Goal: Task Accomplishment & Management: Complete application form

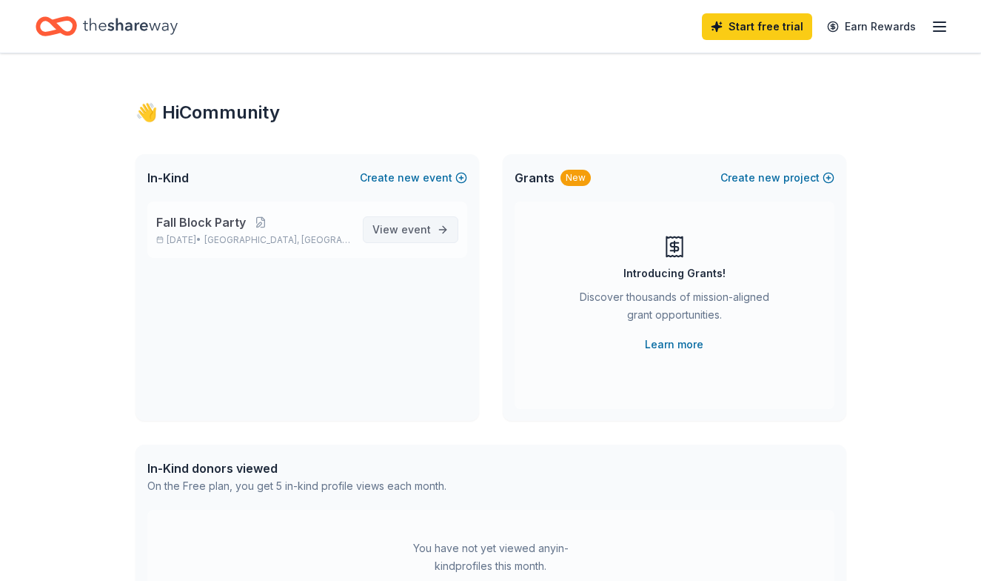
click at [392, 232] on span "View event" at bounding box center [401, 230] width 59 height 18
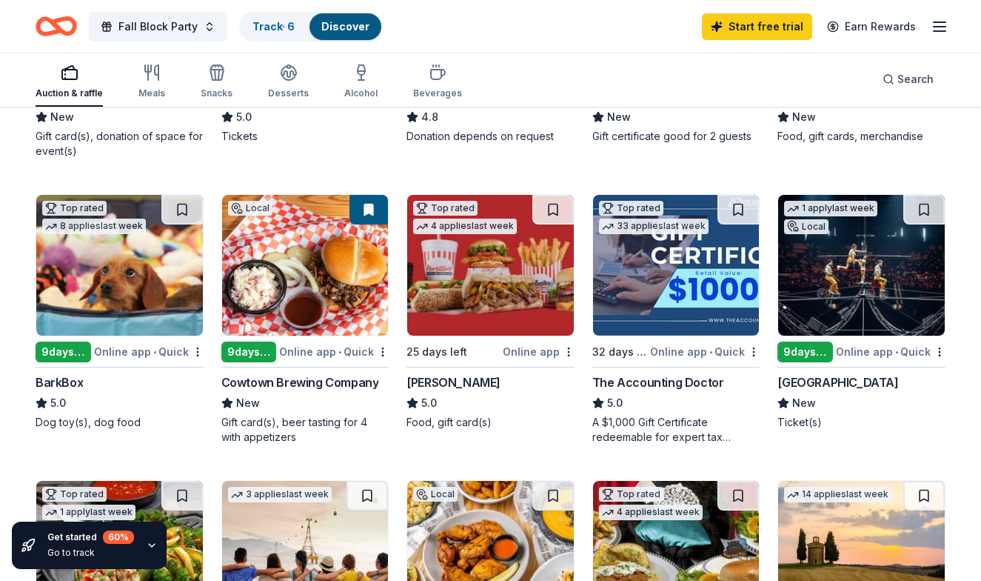
scroll to position [364, 0]
click at [475, 264] on img at bounding box center [490, 265] width 167 height 141
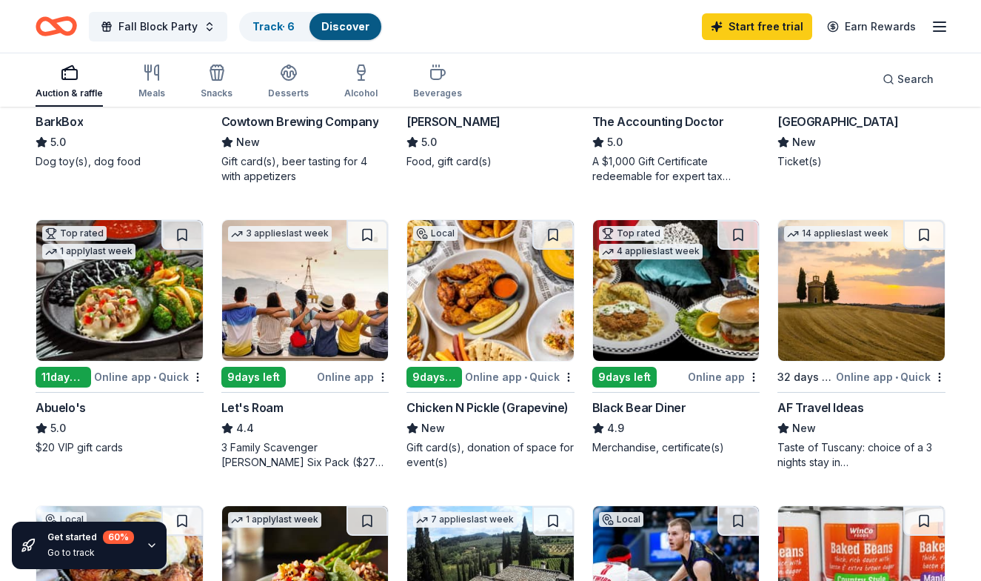
scroll to position [672, 0]
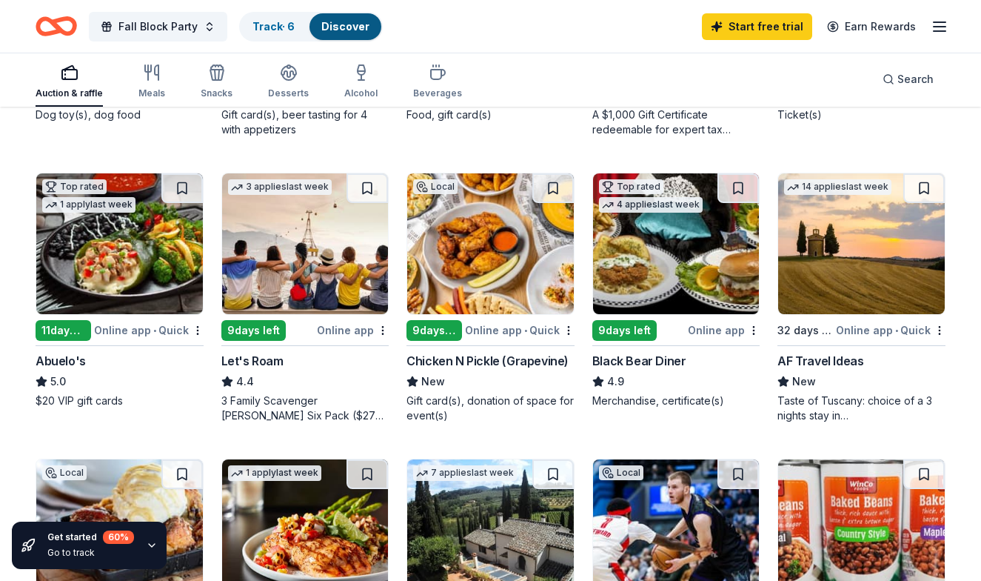
click at [510, 261] on img at bounding box center [490, 243] width 167 height 141
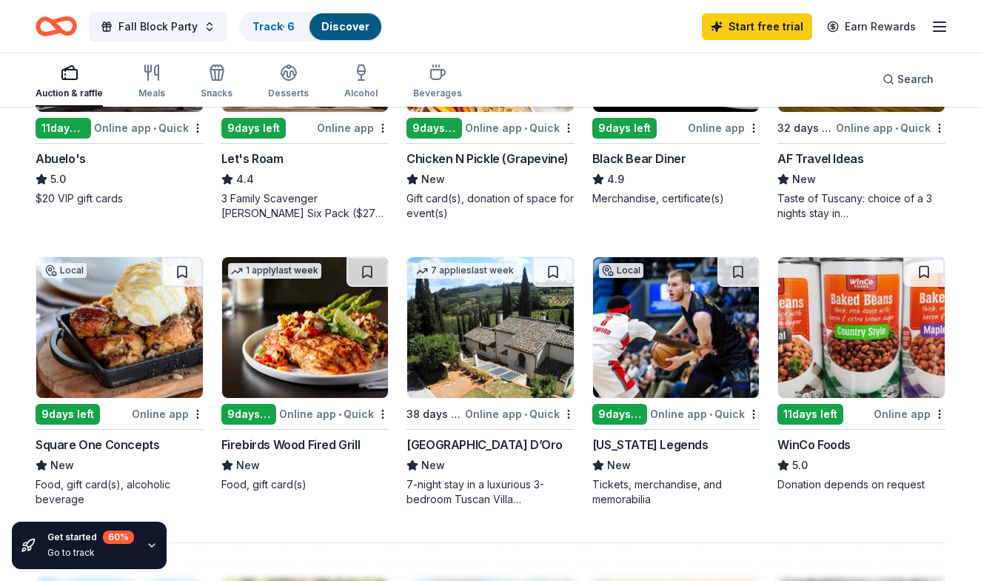
scroll to position [960, 0]
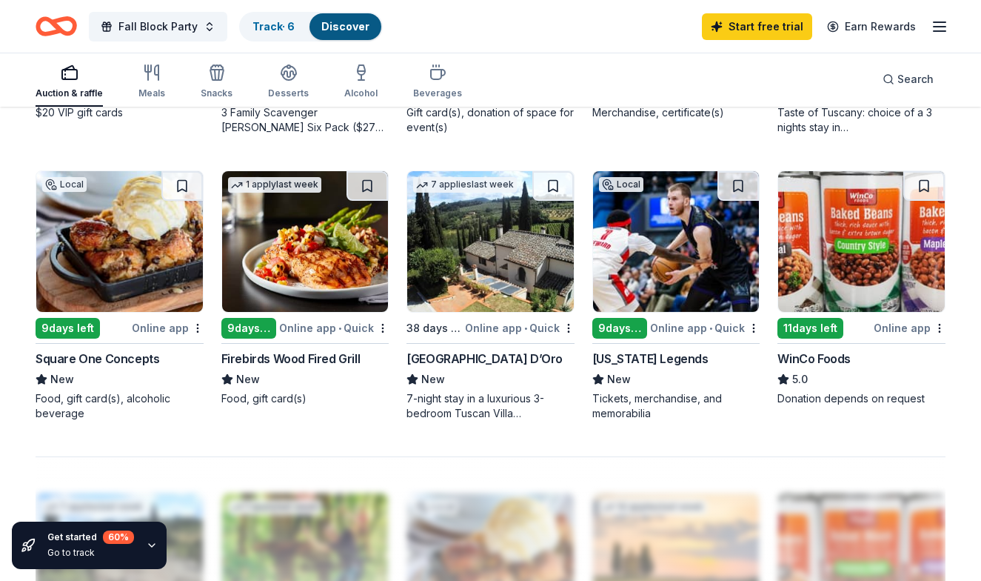
click at [358, 278] on img at bounding box center [305, 241] width 167 height 141
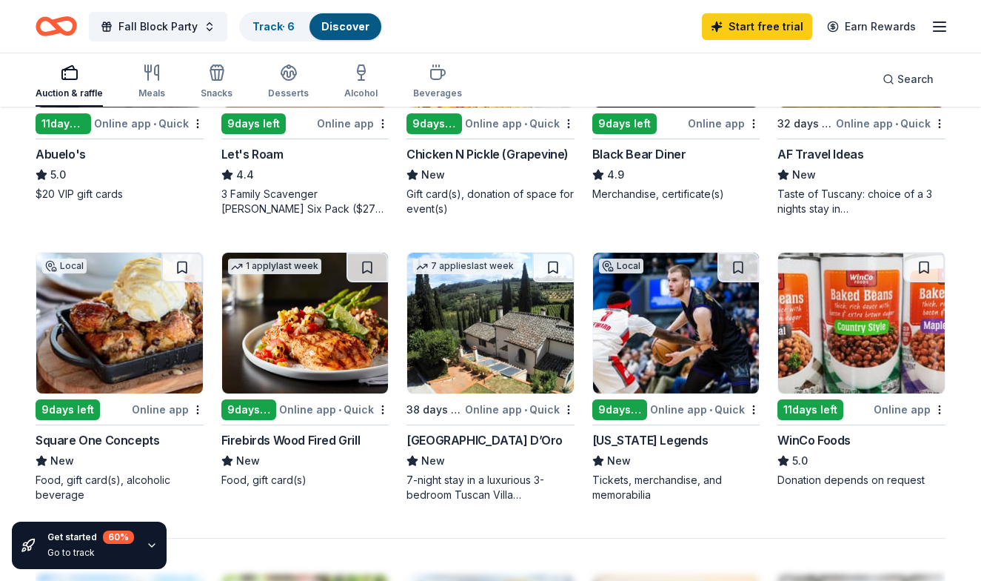
scroll to position [566, 0]
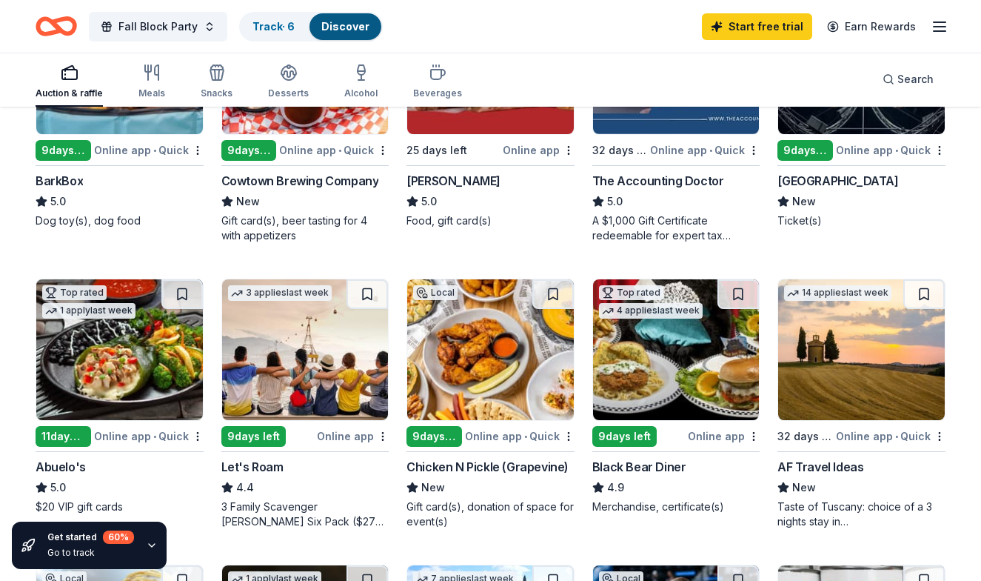
click at [661, 345] on img at bounding box center [676, 349] width 167 height 141
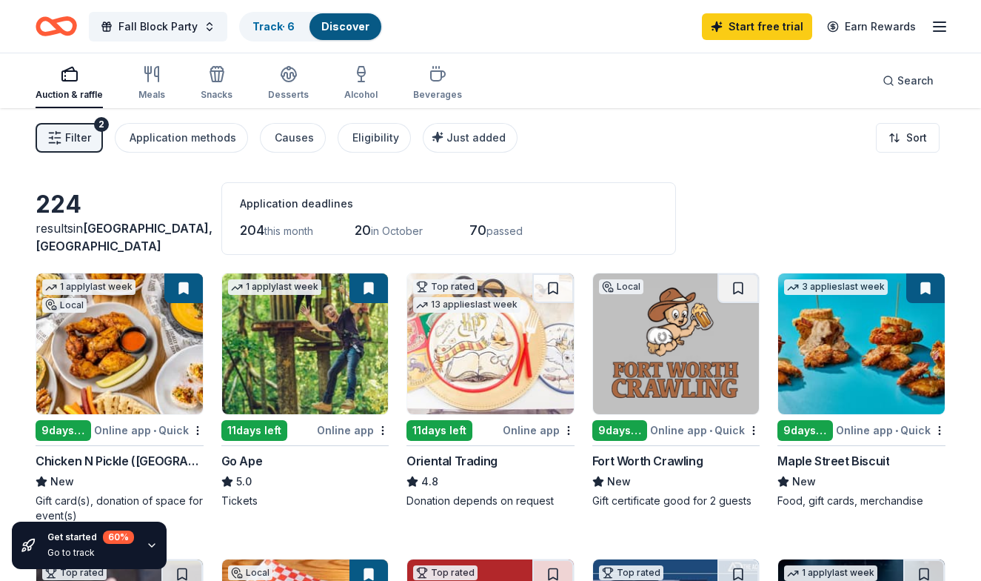
scroll to position [0, 0]
click at [429, 79] on icon "button" at bounding box center [438, 74] width 18 height 18
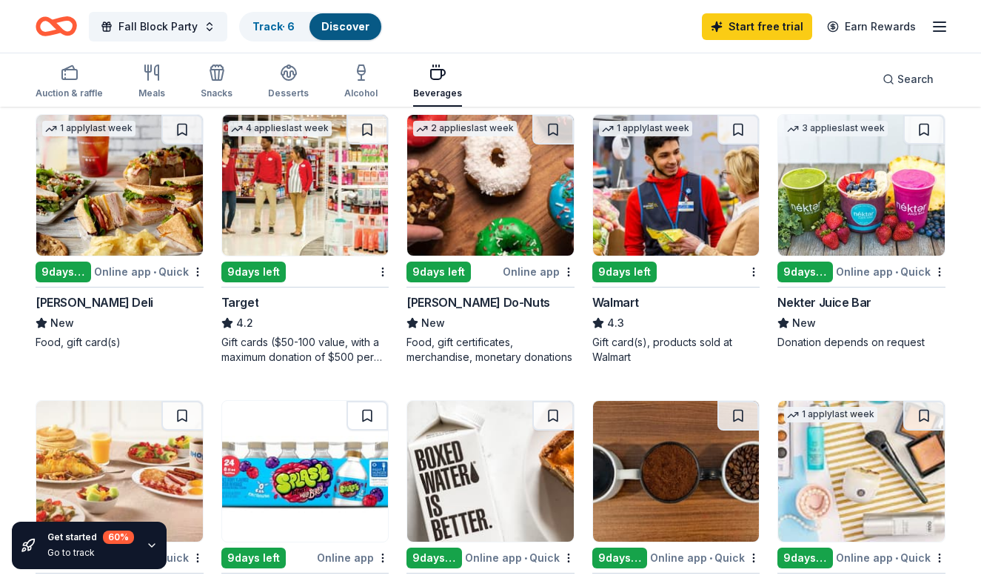
scroll to position [734, 0]
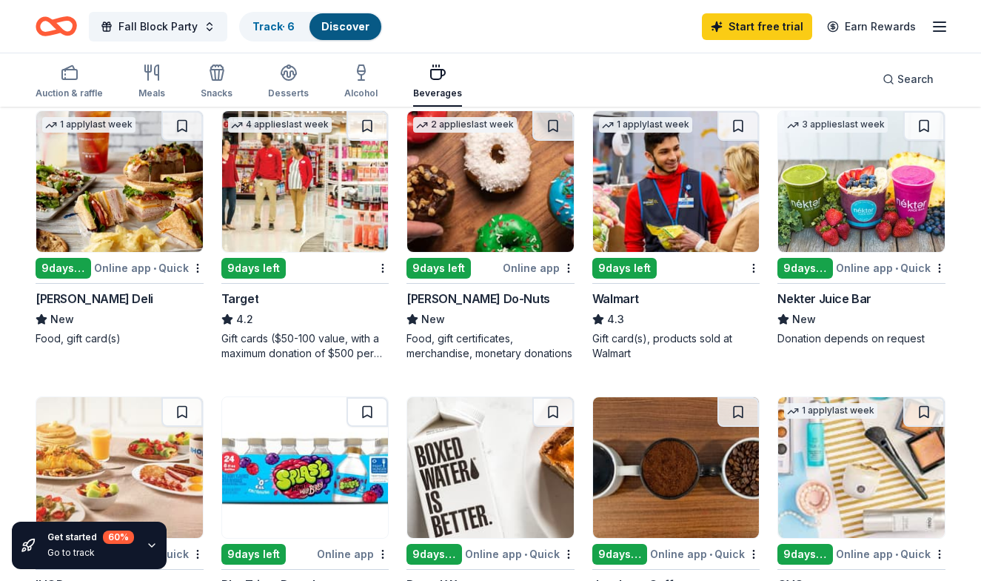
click at [124, 188] on img at bounding box center [119, 181] width 167 height 141
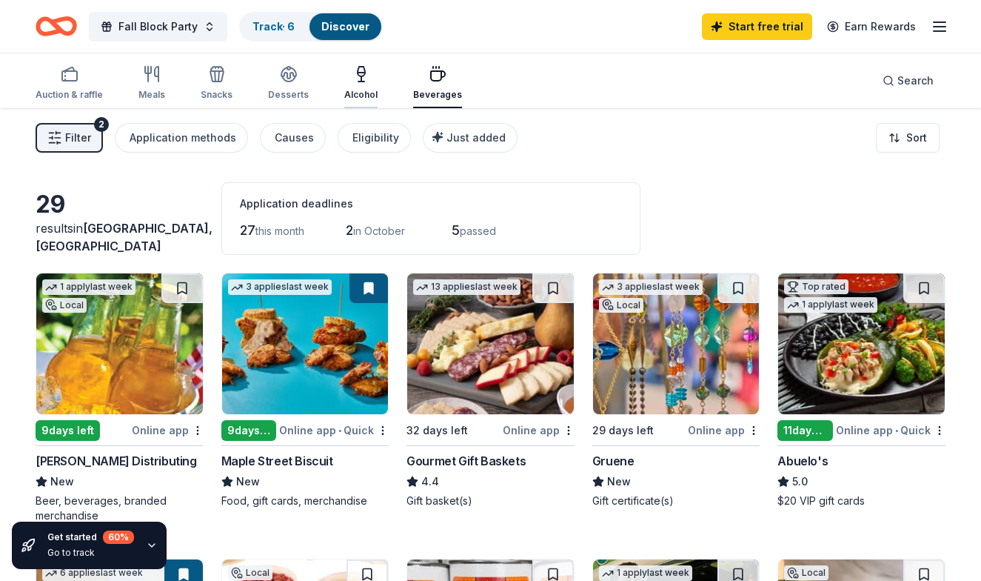
scroll to position [0, 0]
click at [359, 77] on icon "button" at bounding box center [361, 74] width 18 height 18
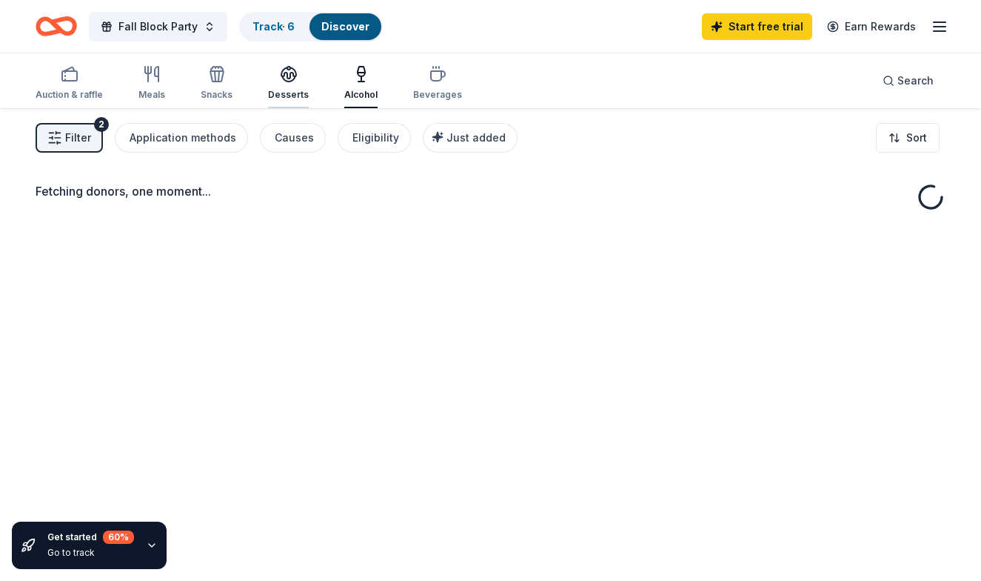
click at [290, 78] on icon "button" at bounding box center [288, 78] width 13 height 5
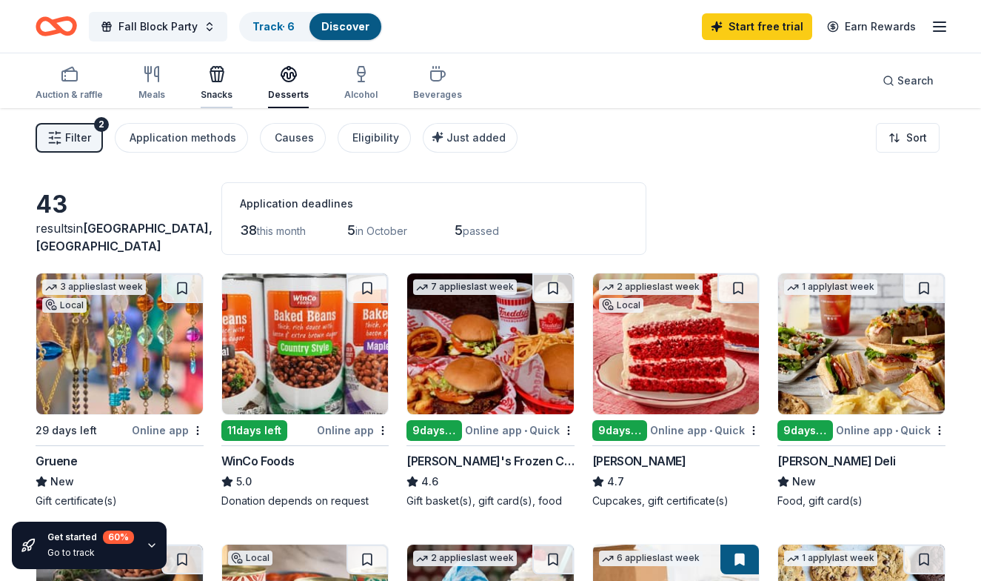
click at [211, 69] on icon "button" at bounding box center [217, 69] width 12 height 4
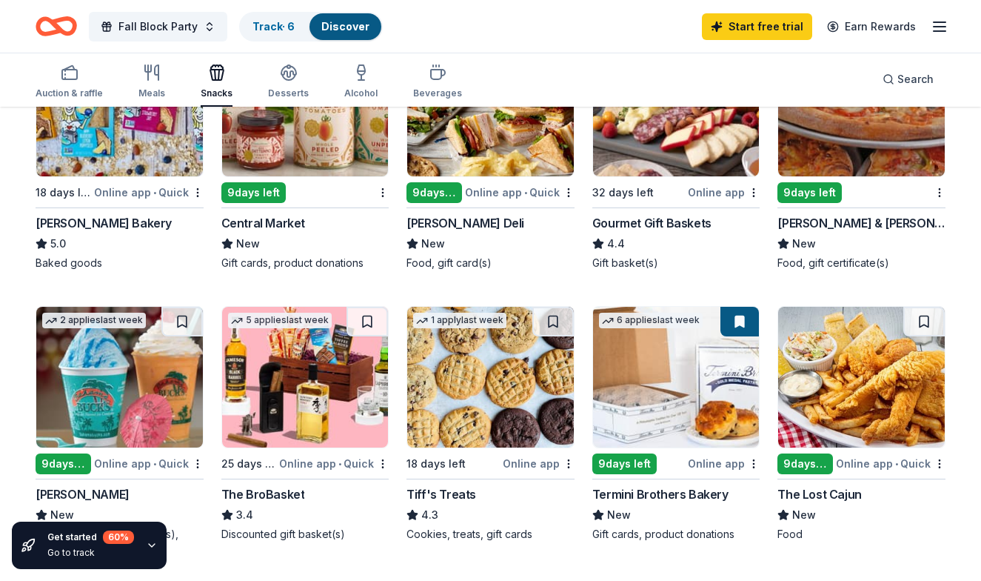
scroll to position [532, 0]
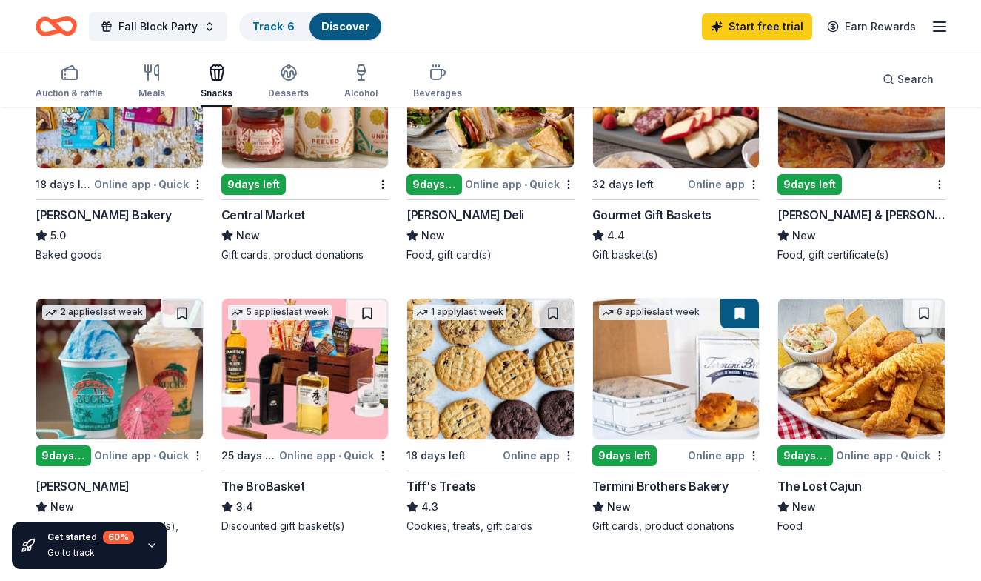
click at [477, 390] on img at bounding box center [490, 368] width 167 height 141
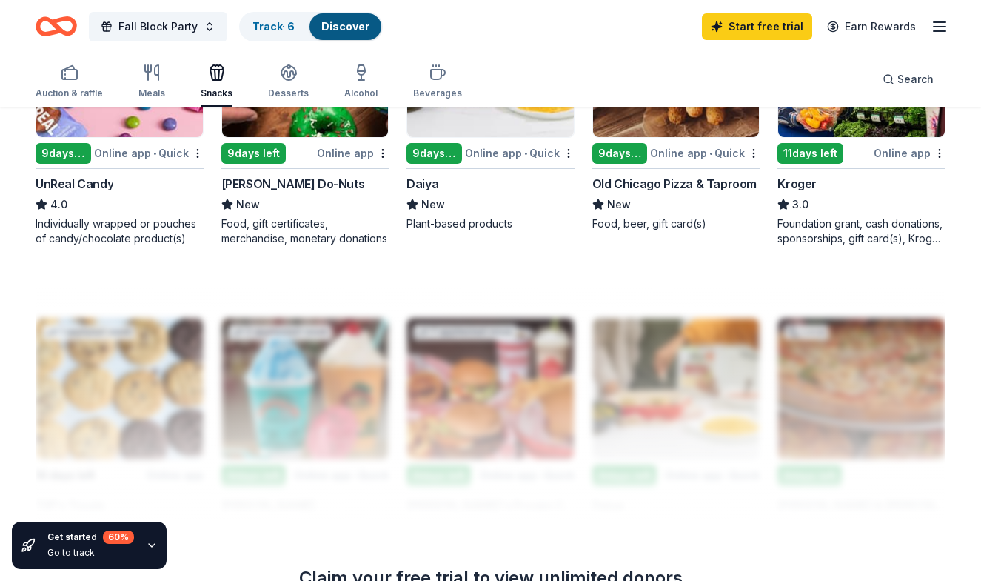
scroll to position [1119, 0]
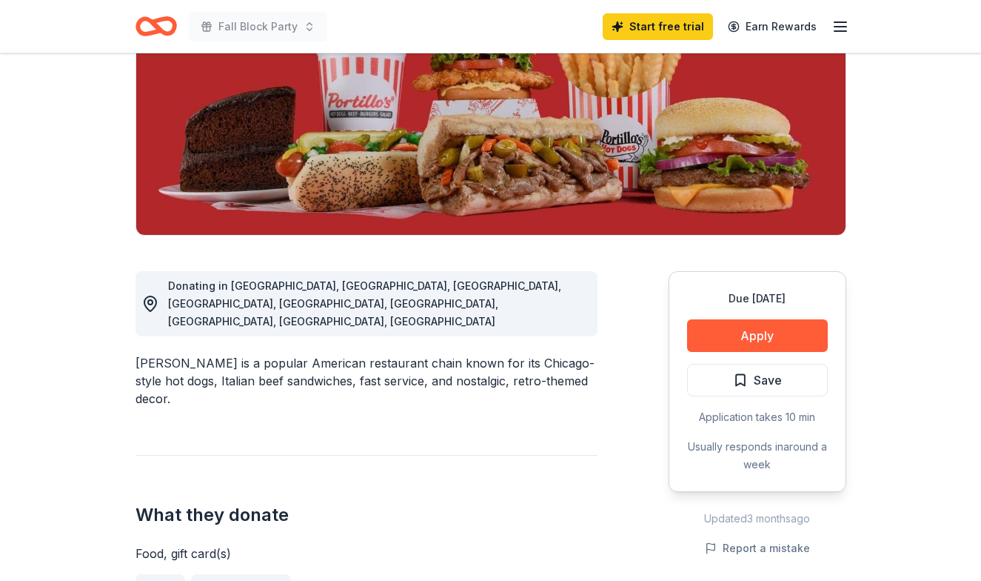
scroll to position [232, 0]
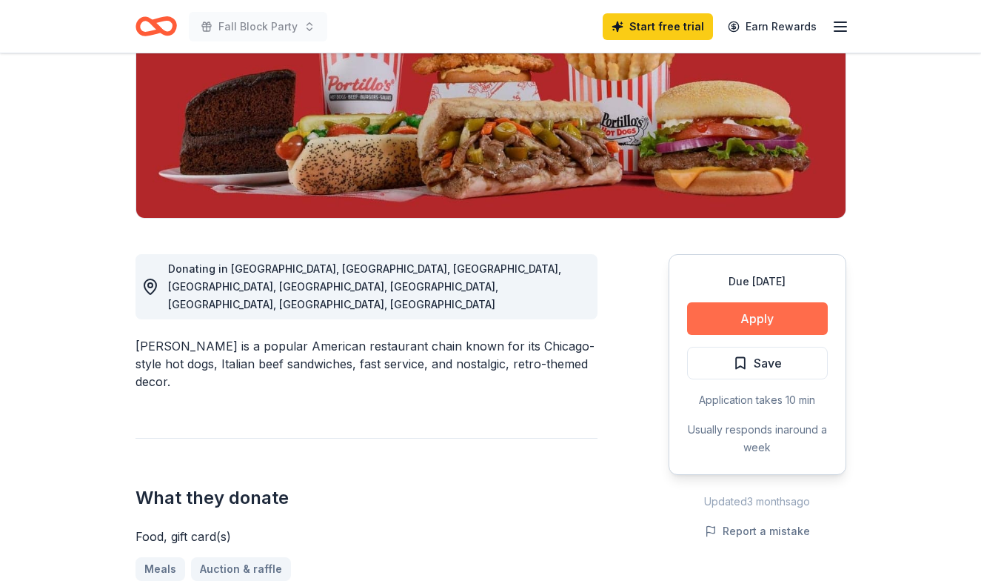
click at [732, 320] on button "Apply" at bounding box center [757, 318] width 141 height 33
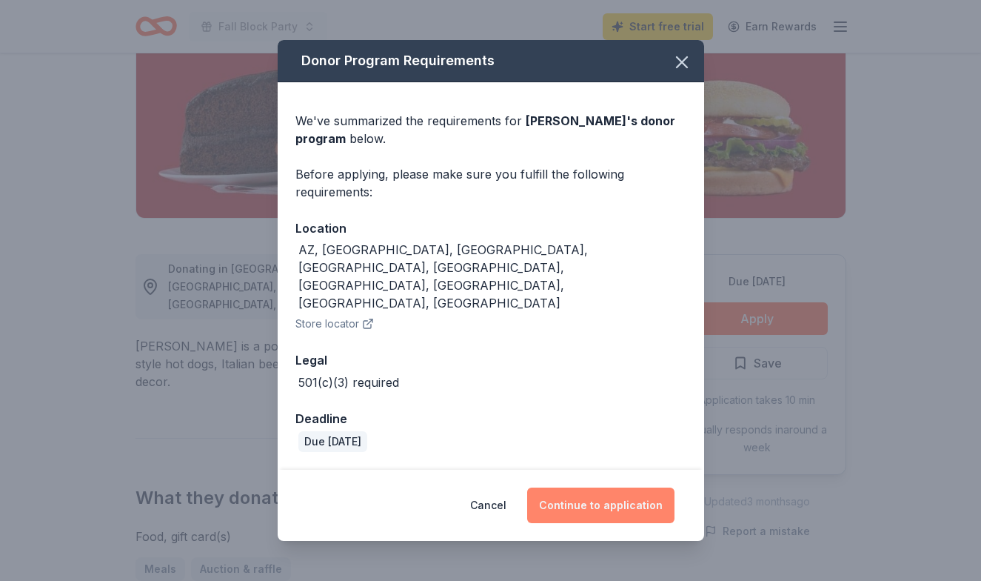
click at [599, 487] on button "Continue to application" at bounding box center [600, 505] width 147 height 36
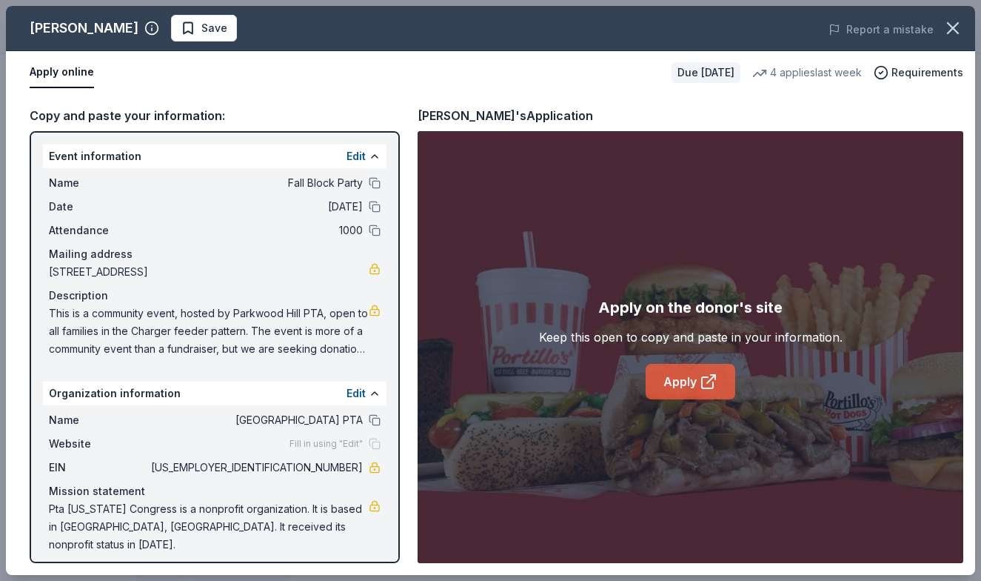
click at [681, 381] on link "Apply" at bounding box center [691, 382] width 90 height 36
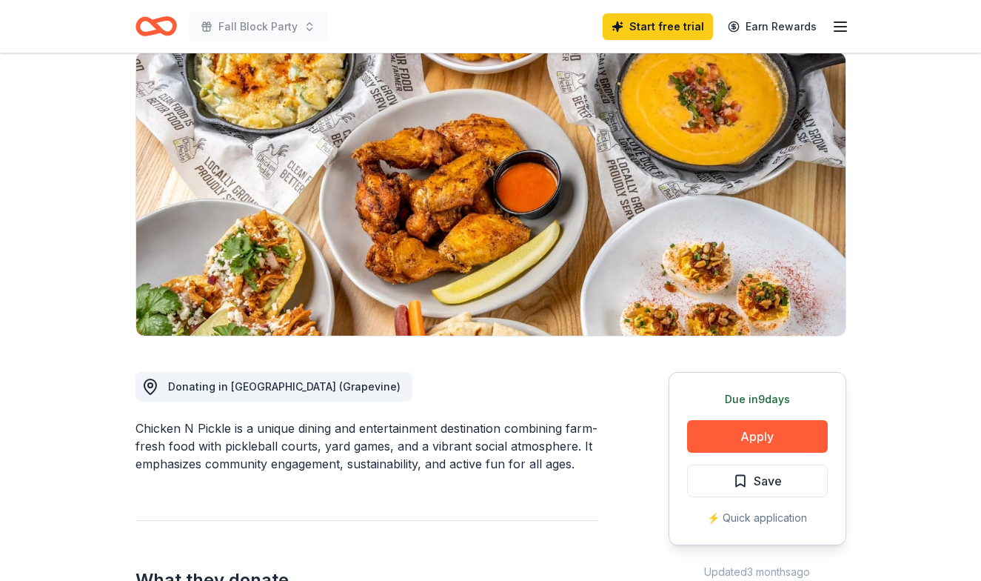
scroll to position [132, 0]
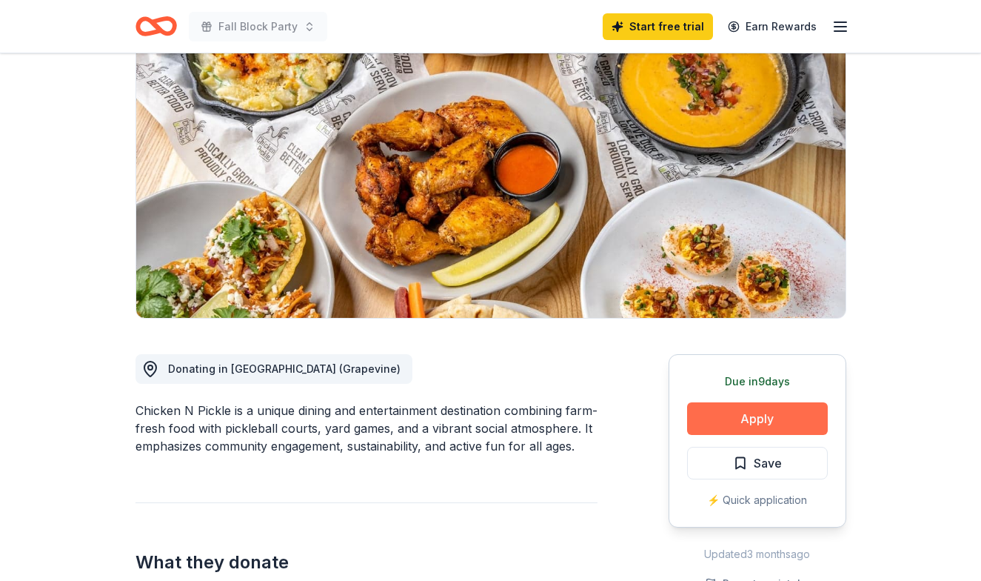
click at [761, 422] on button "Apply" at bounding box center [757, 418] width 141 height 33
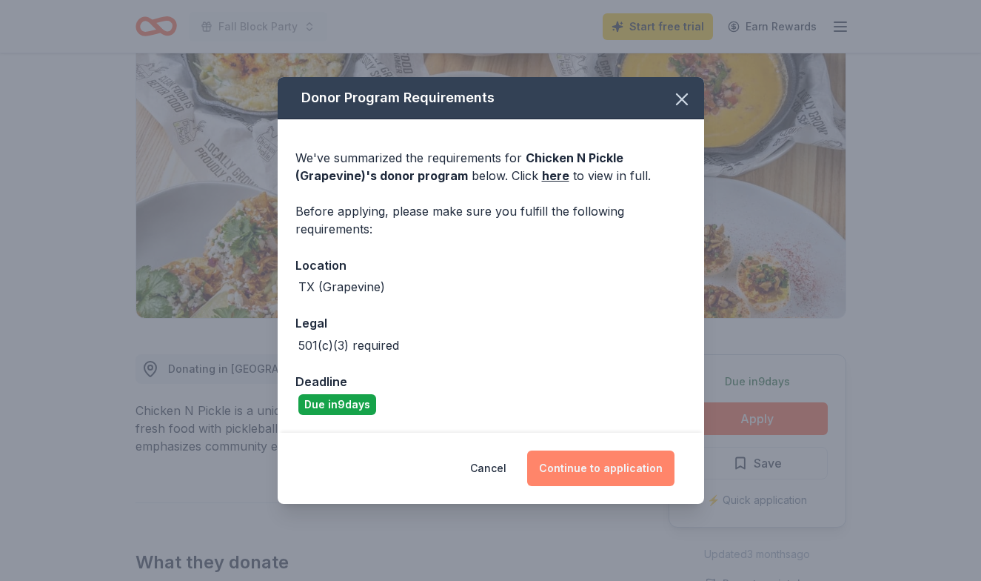
click at [570, 470] on button "Continue to application" at bounding box center [600, 468] width 147 height 36
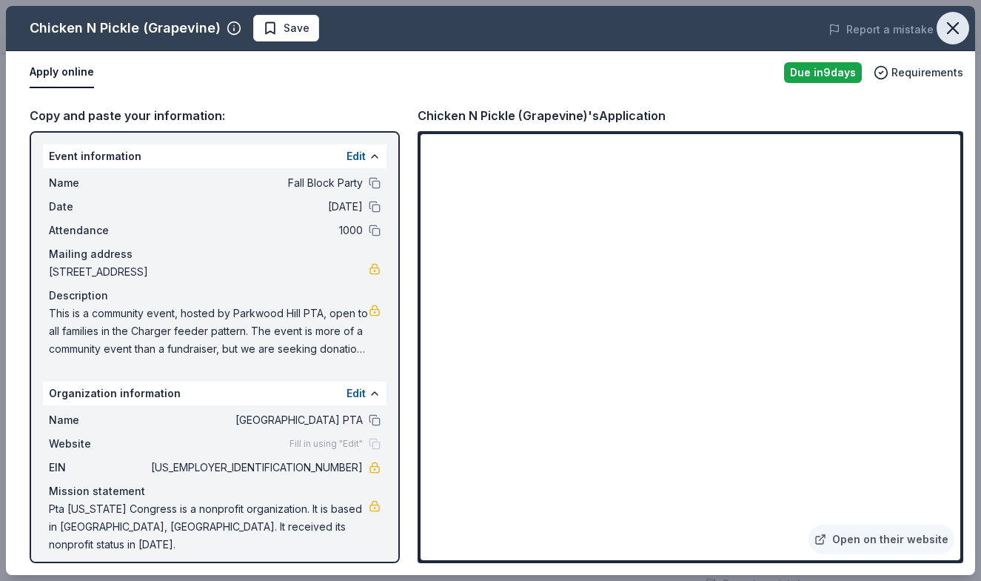
click at [950, 26] on icon "button" at bounding box center [953, 28] width 10 height 10
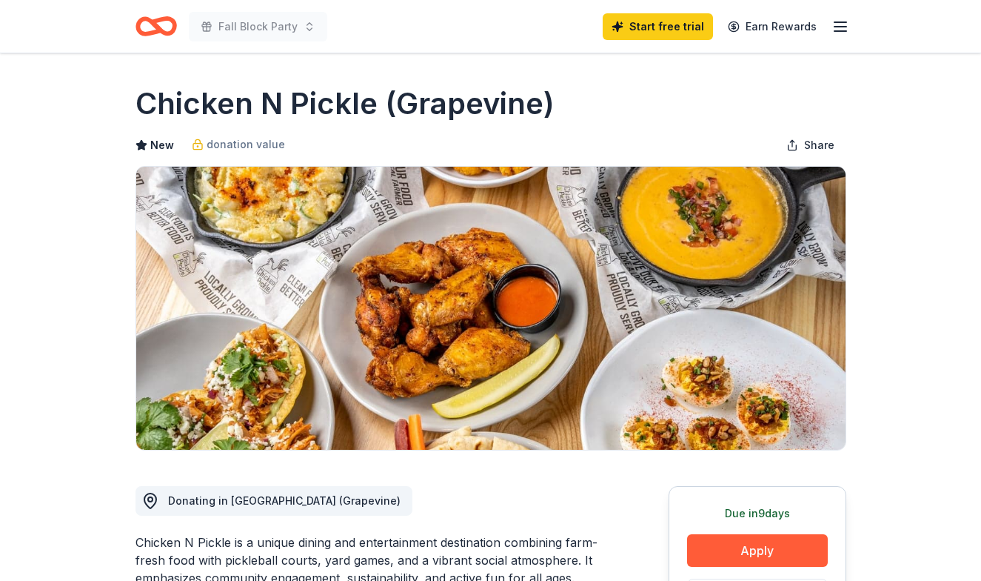
scroll to position [0, 0]
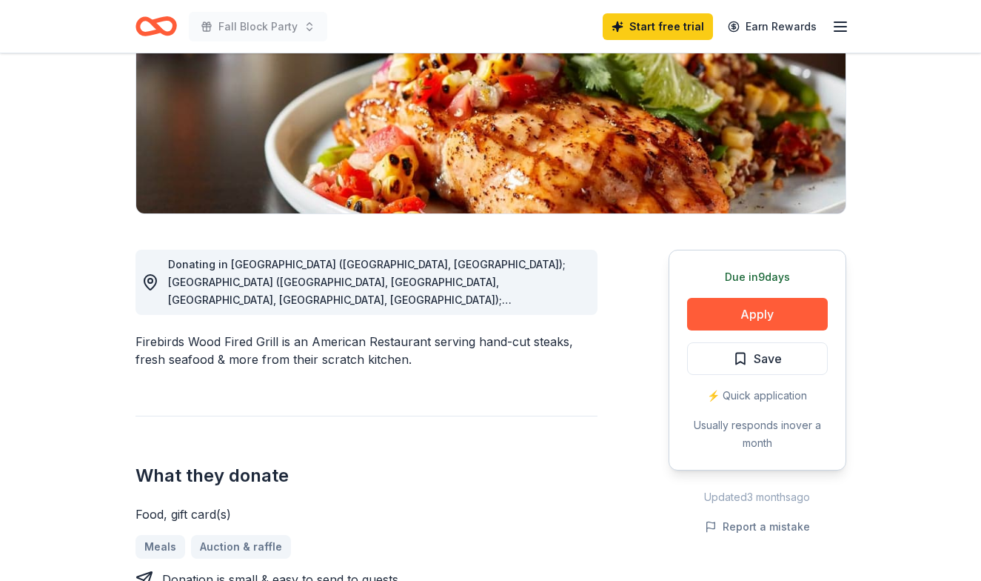
scroll to position [238, 0]
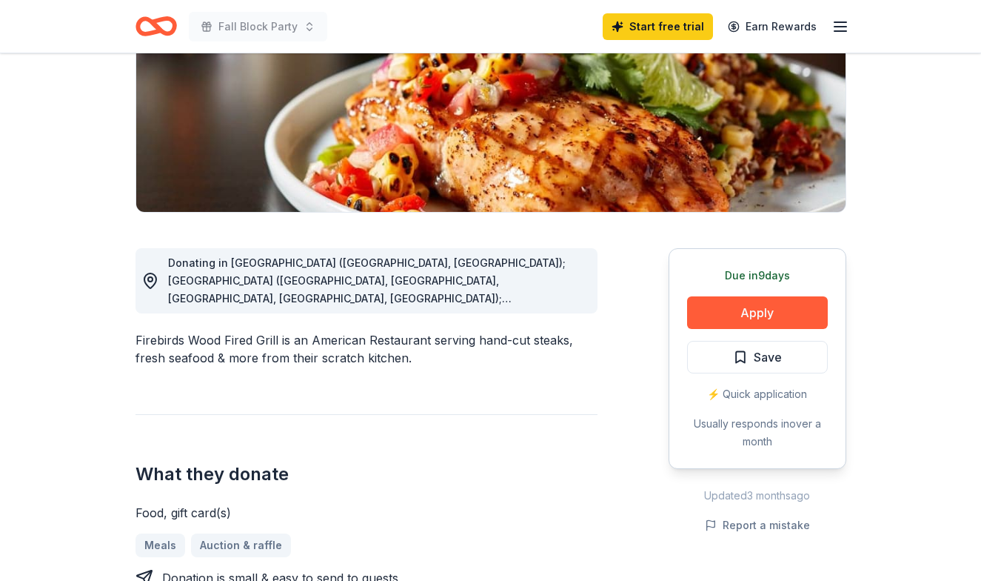
click at [513, 282] on span "Donating in [GEOGRAPHIC_DATA] ([GEOGRAPHIC_DATA], [GEOGRAPHIC_DATA]); [GEOGRAPH…" at bounding box center [367, 484] width 398 height 457
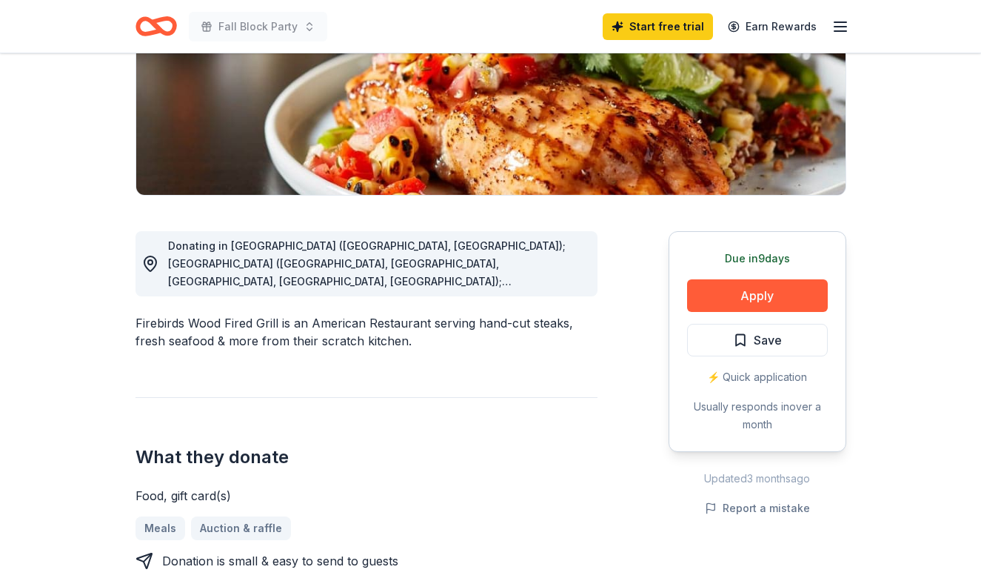
scroll to position [201, 0]
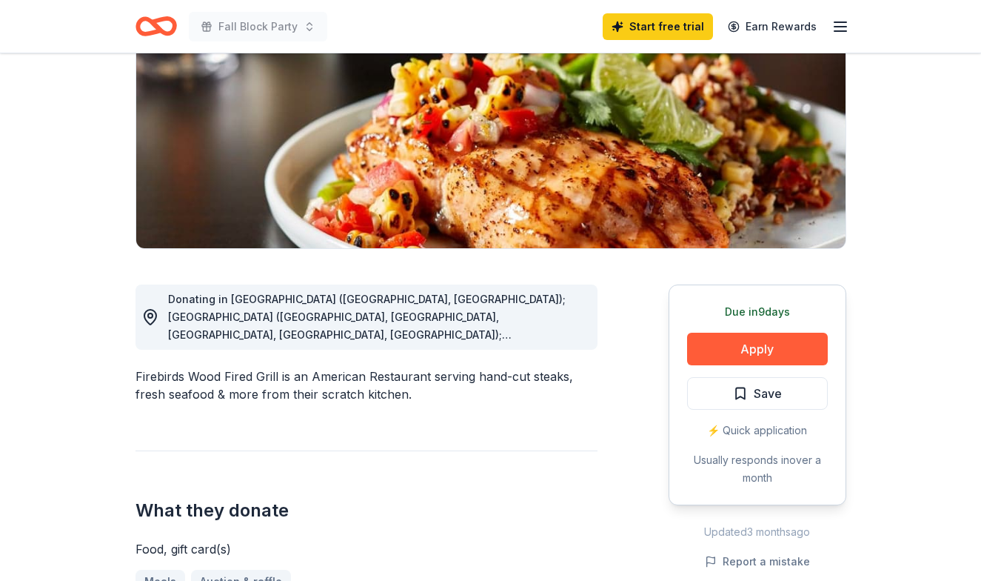
drag, startPoint x: 546, startPoint y: 334, endPoint x: 518, endPoint y: 267, distance: 72.6
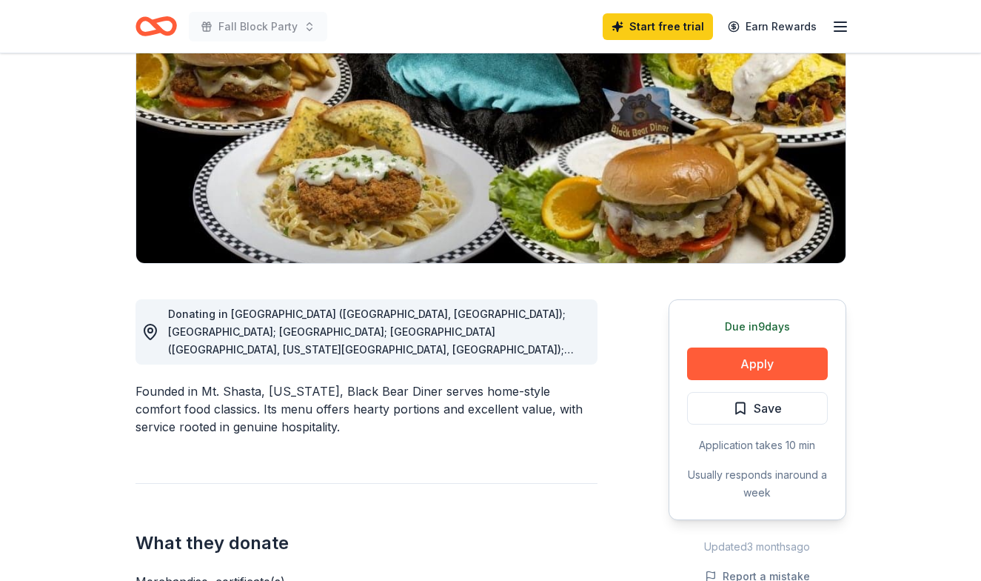
scroll to position [197, 0]
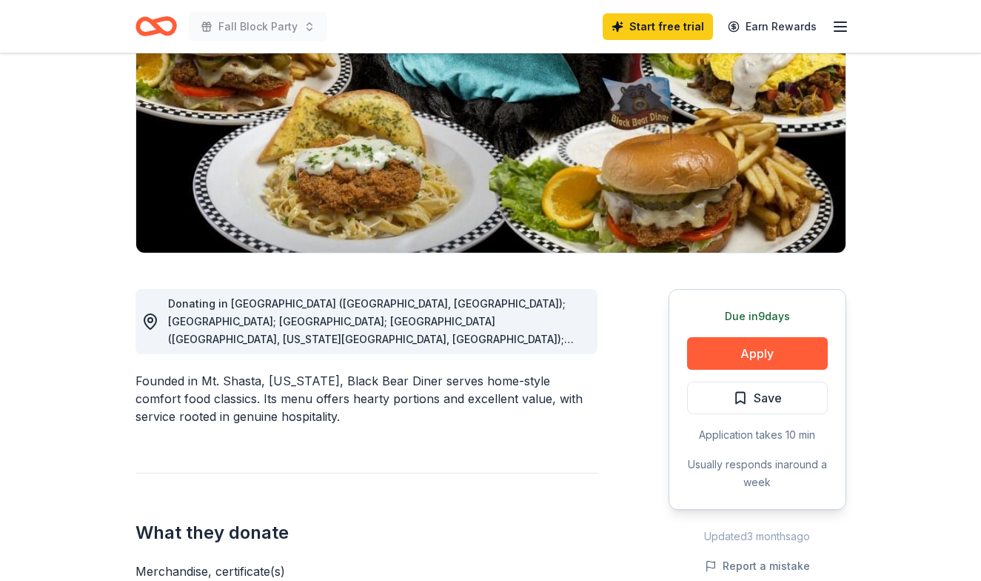
drag, startPoint x: 405, startPoint y: 326, endPoint x: 579, endPoint y: 367, distance: 178.9
click at [579, 367] on div "Donating in AR (Fayetteville, North Little Rock); AZ; CA; CO (Aurora, Colorado …" at bounding box center [367, 560] width 462 height 615
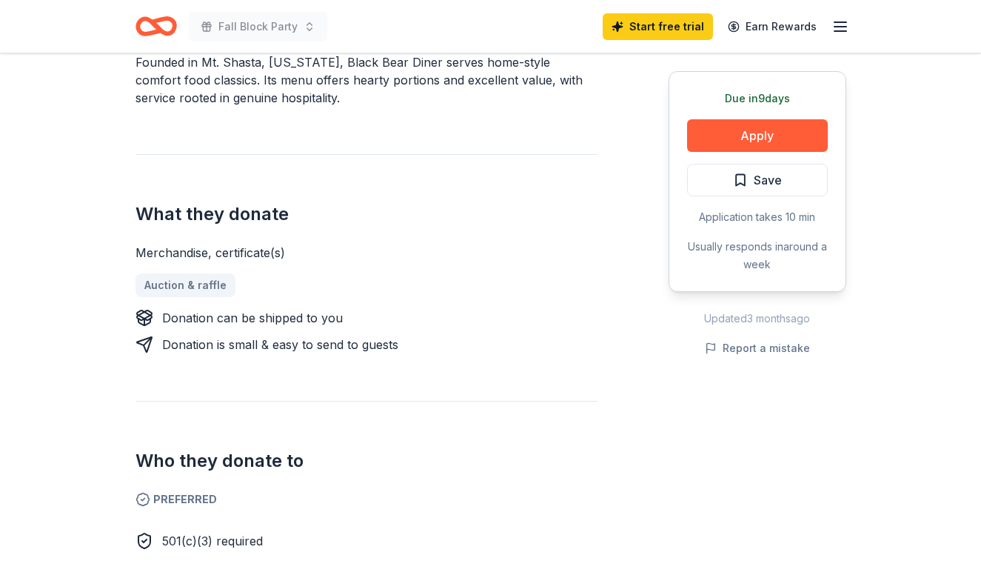
scroll to position [76, 0]
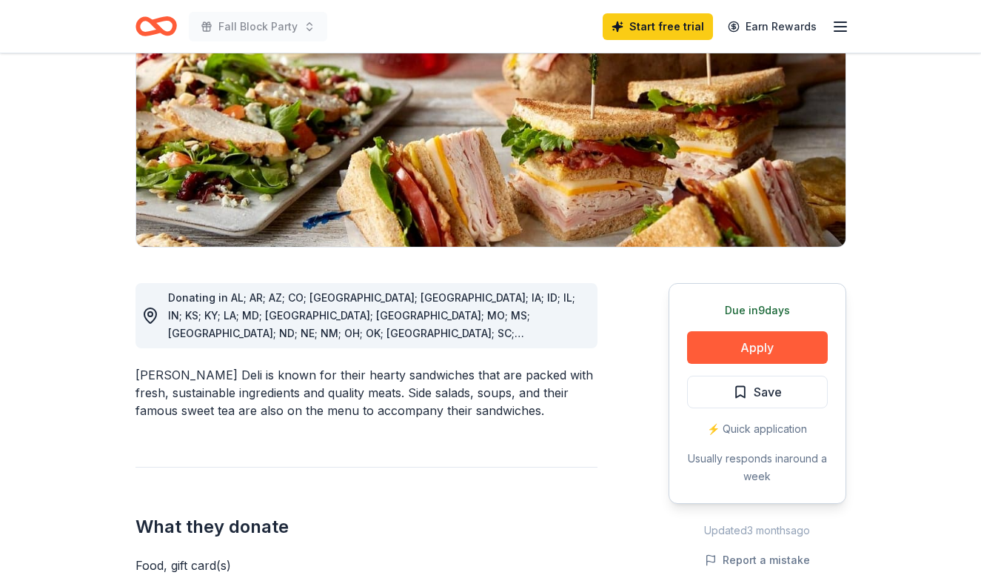
scroll to position [319, 0]
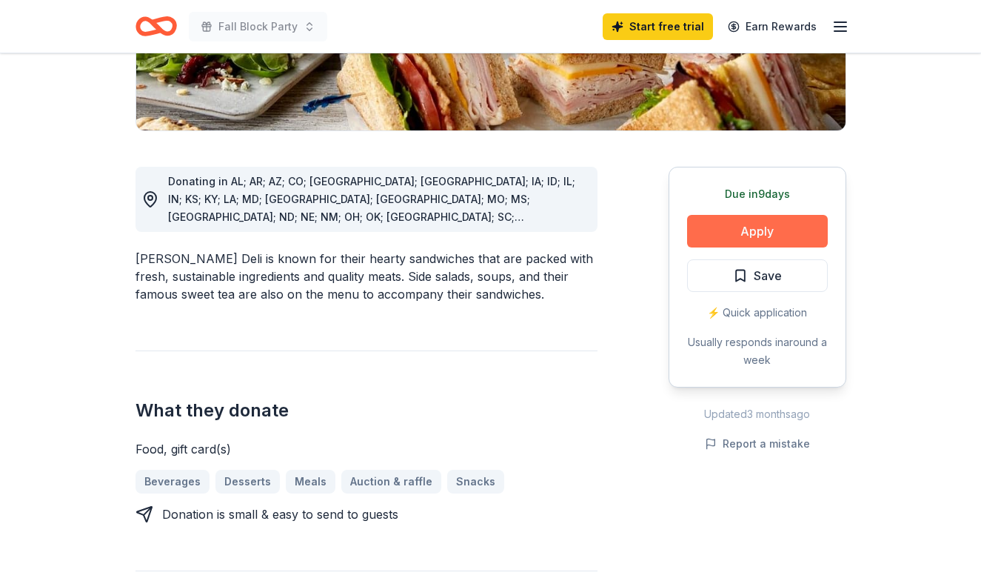
click at [740, 244] on button "Apply" at bounding box center [757, 231] width 141 height 33
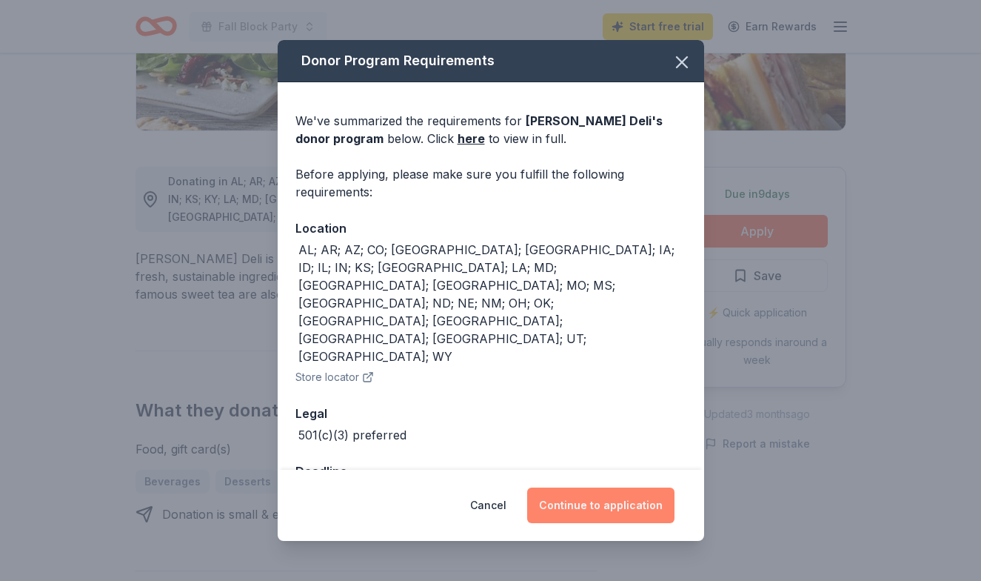
click at [575, 495] on button "Continue to application" at bounding box center [600, 505] width 147 height 36
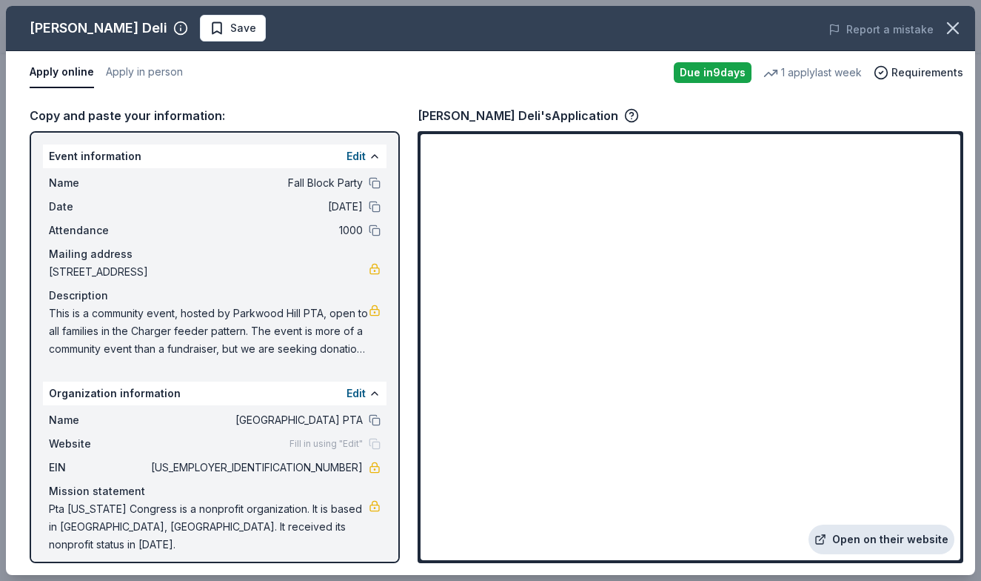
click at [850, 538] on link "Open on their website" at bounding box center [882, 539] width 146 height 30
click at [951, 27] on icon "button" at bounding box center [953, 28] width 10 height 10
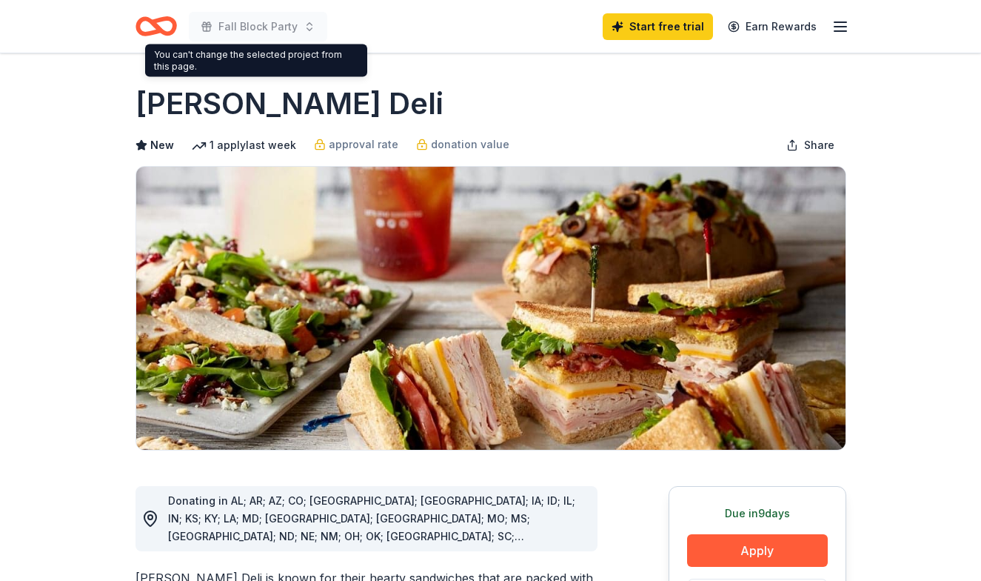
scroll to position [0, 0]
